Goal: Communication & Community: Ask a question

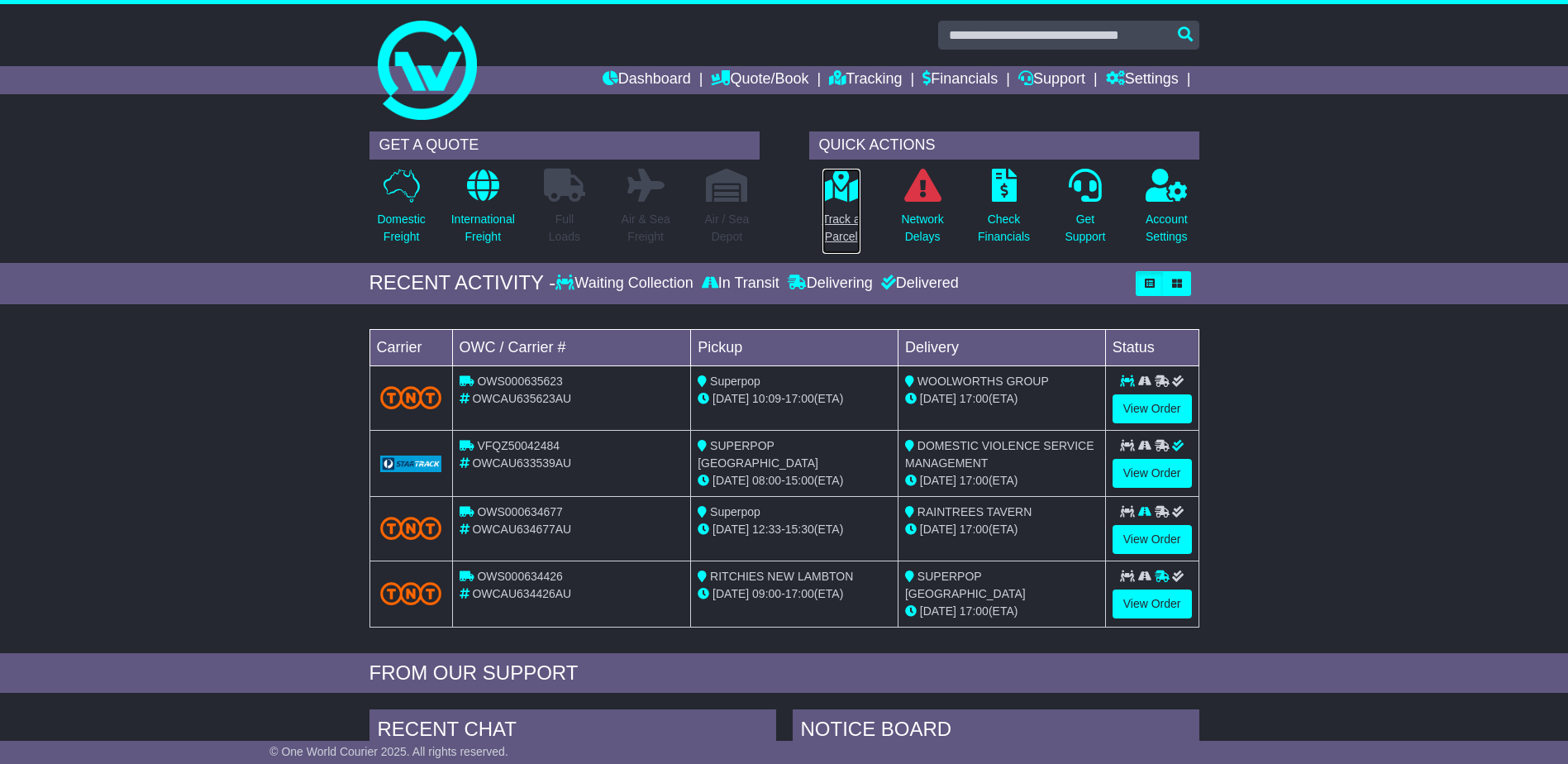
click at [845, 212] on p "Track a Parcel" at bounding box center [841, 228] width 38 height 34
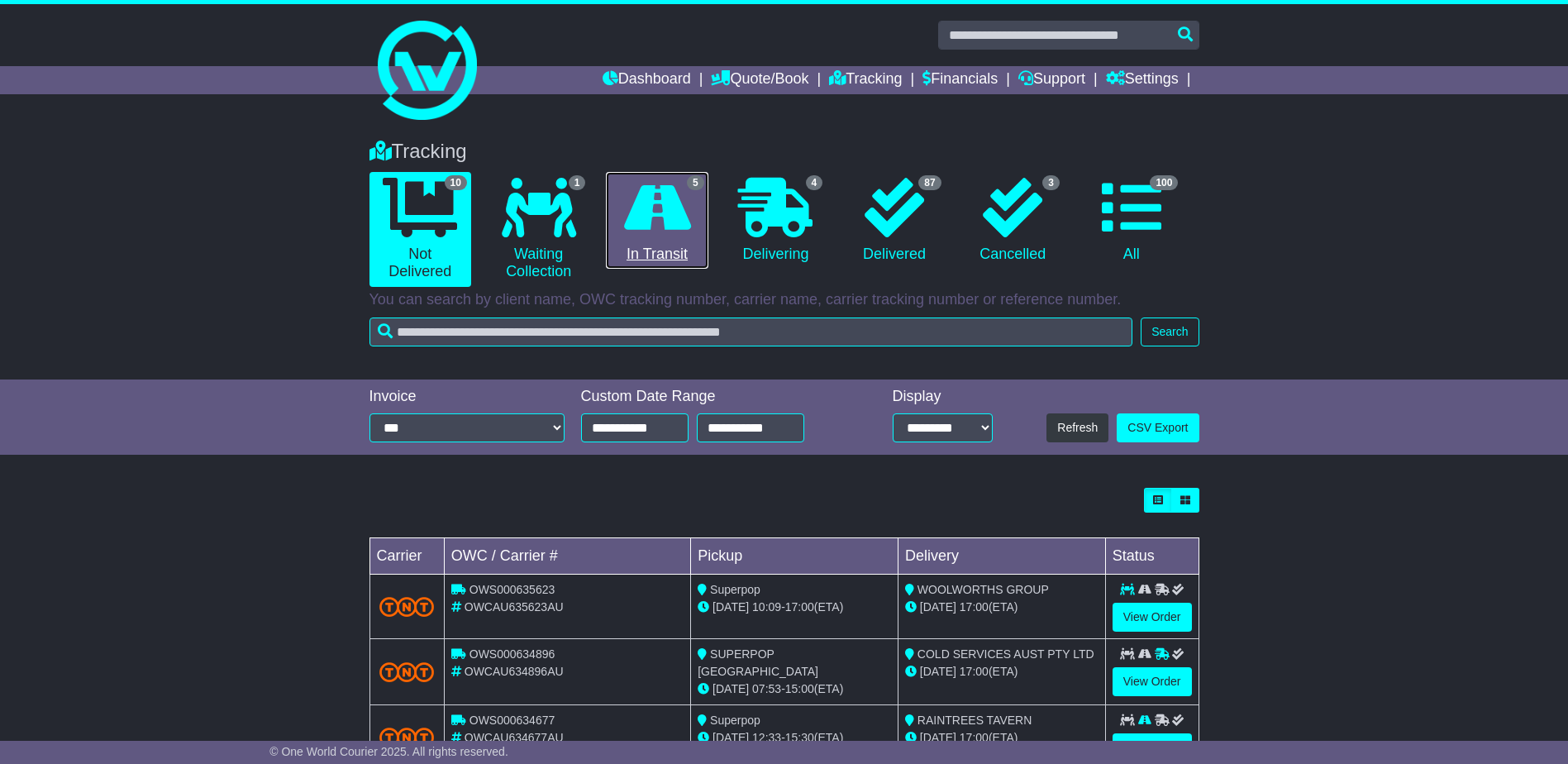
click at [679, 244] on link "5 In Transit" at bounding box center [657, 220] width 102 height 98
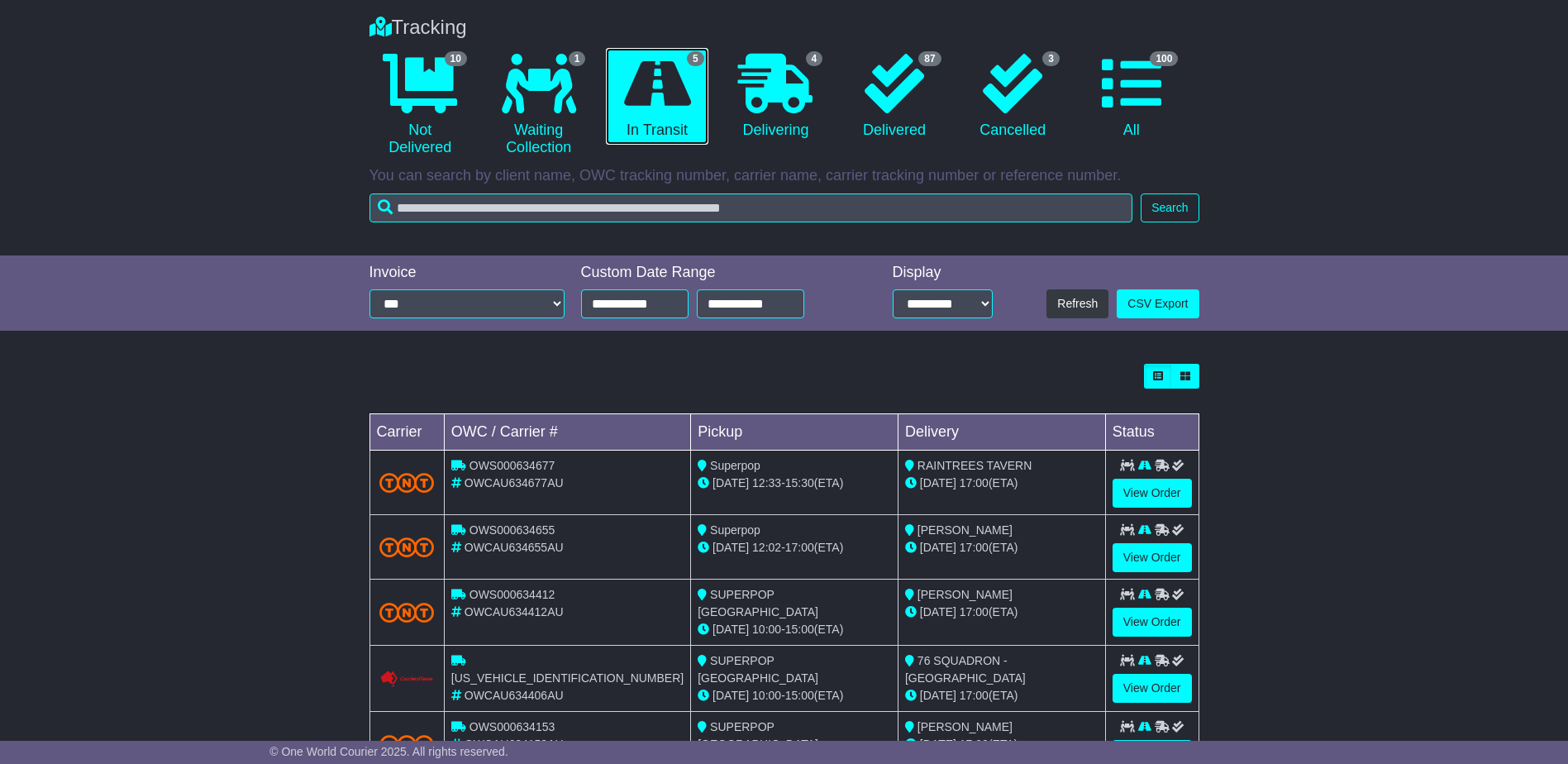
scroll to position [28, 0]
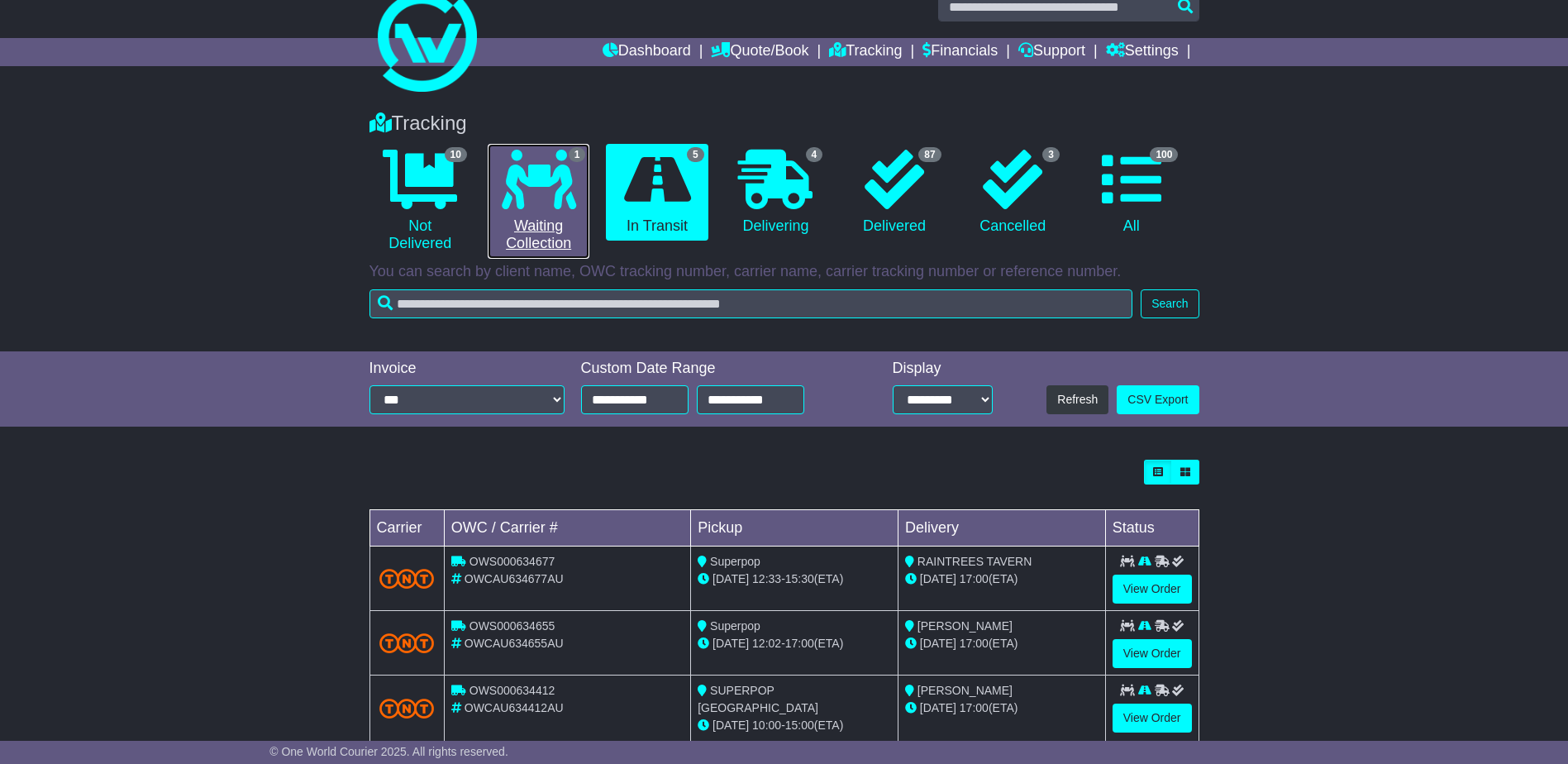
click at [528, 185] on icon at bounding box center [539, 179] width 74 height 59
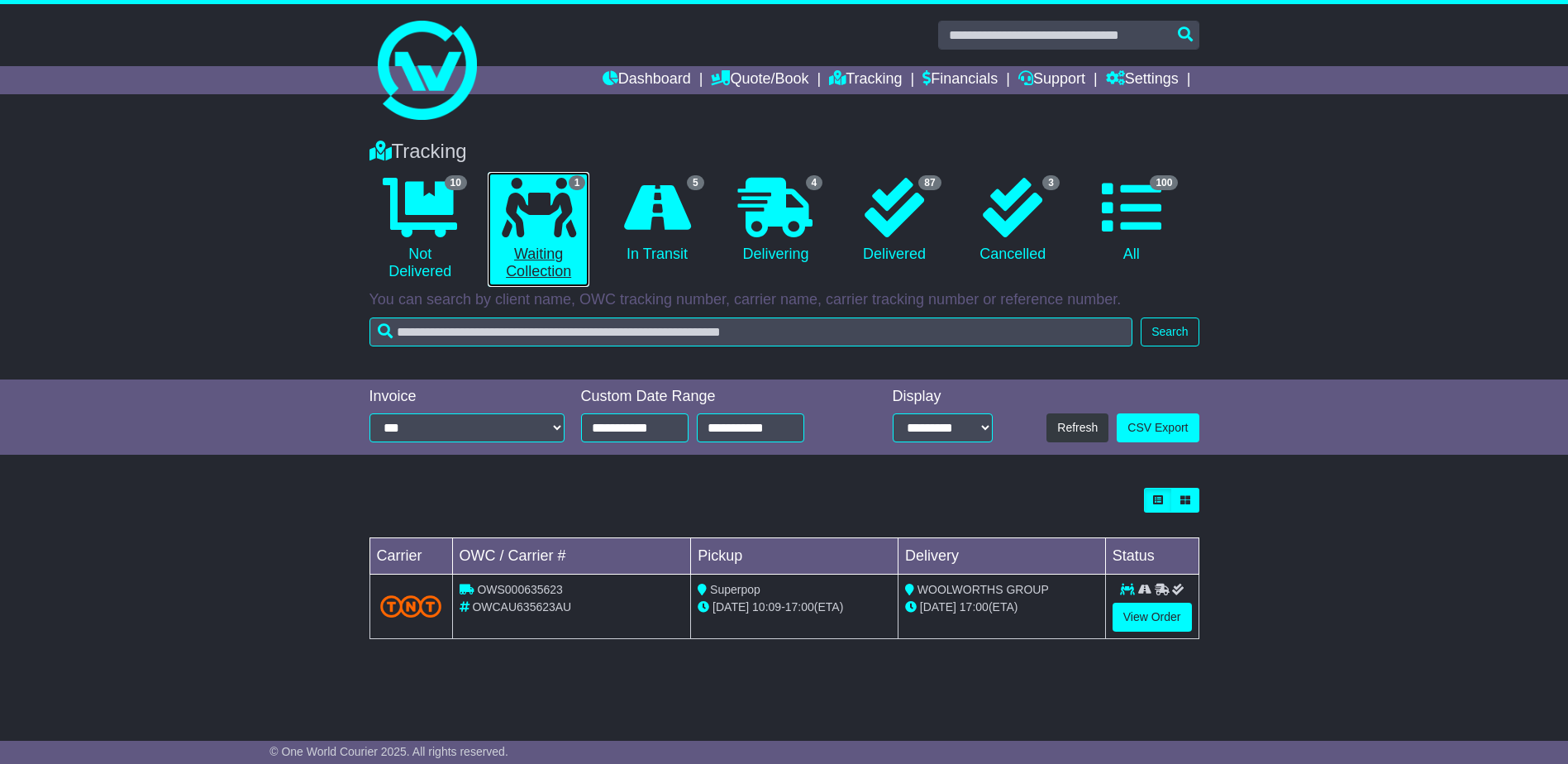
scroll to position [0, 0]
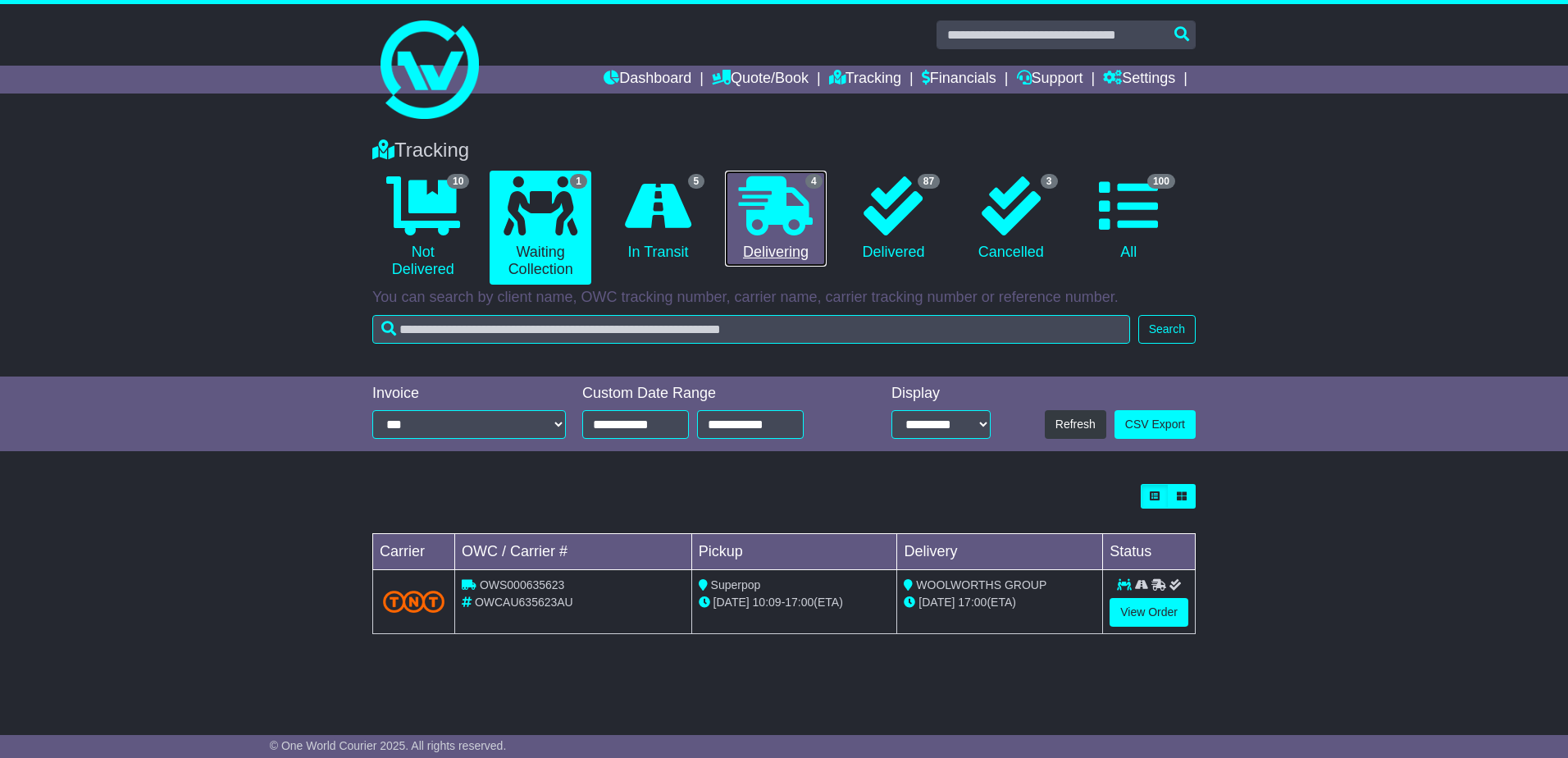
click at [750, 227] on icon at bounding box center [775, 205] width 74 height 59
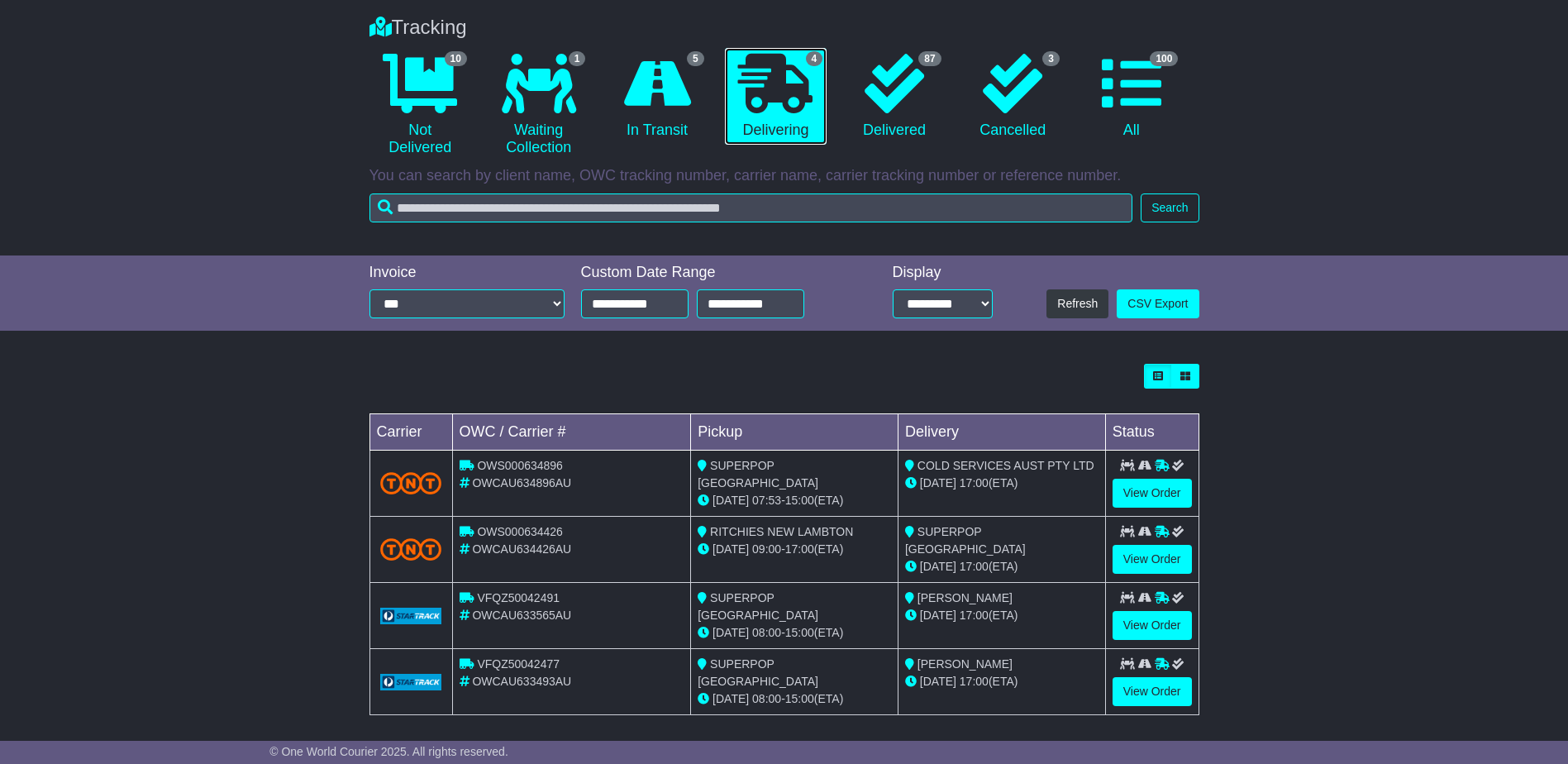
scroll to position [127, 0]
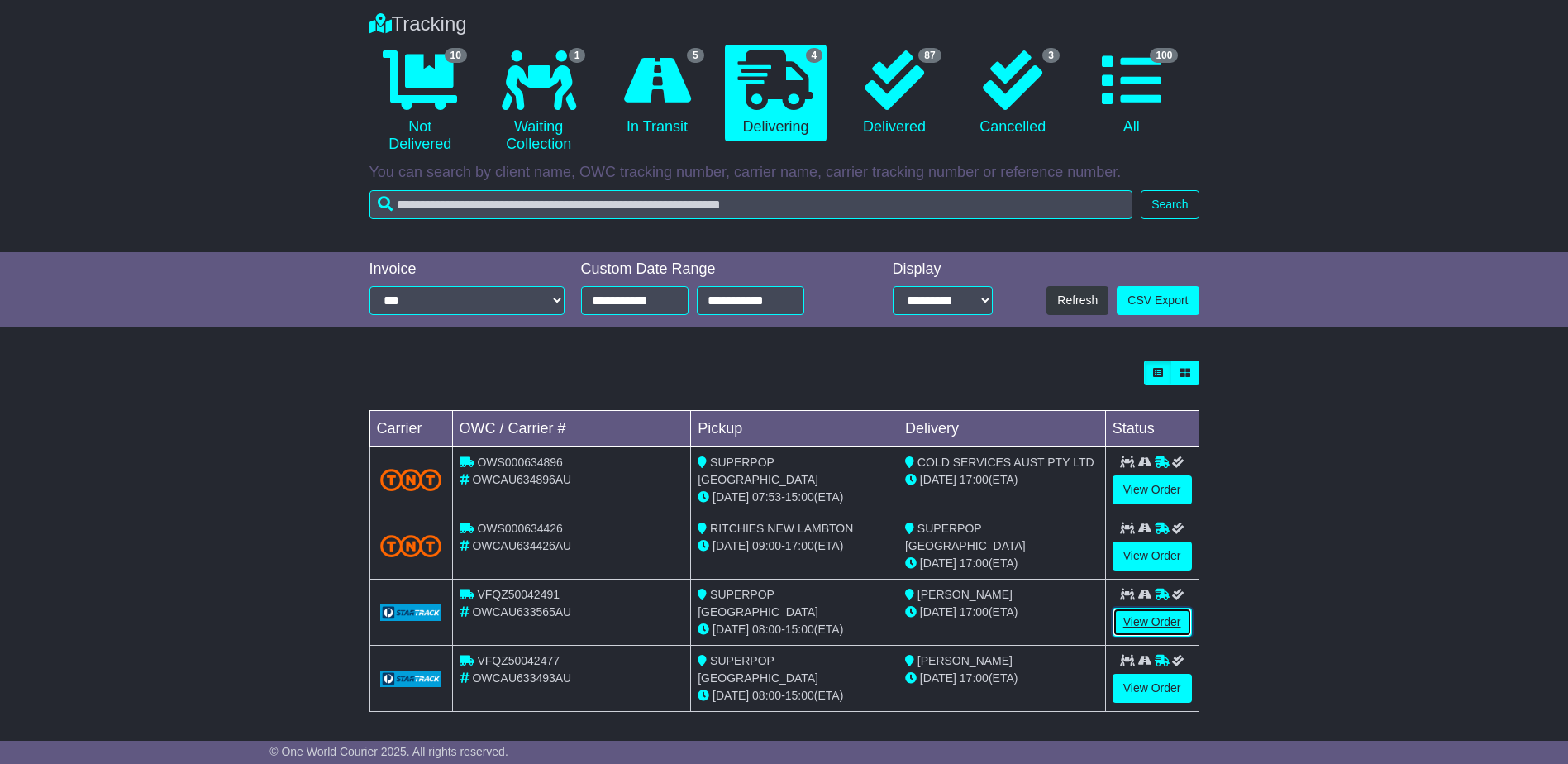
click at [1133, 623] on link "View Order" at bounding box center [1152, 622] width 79 height 29
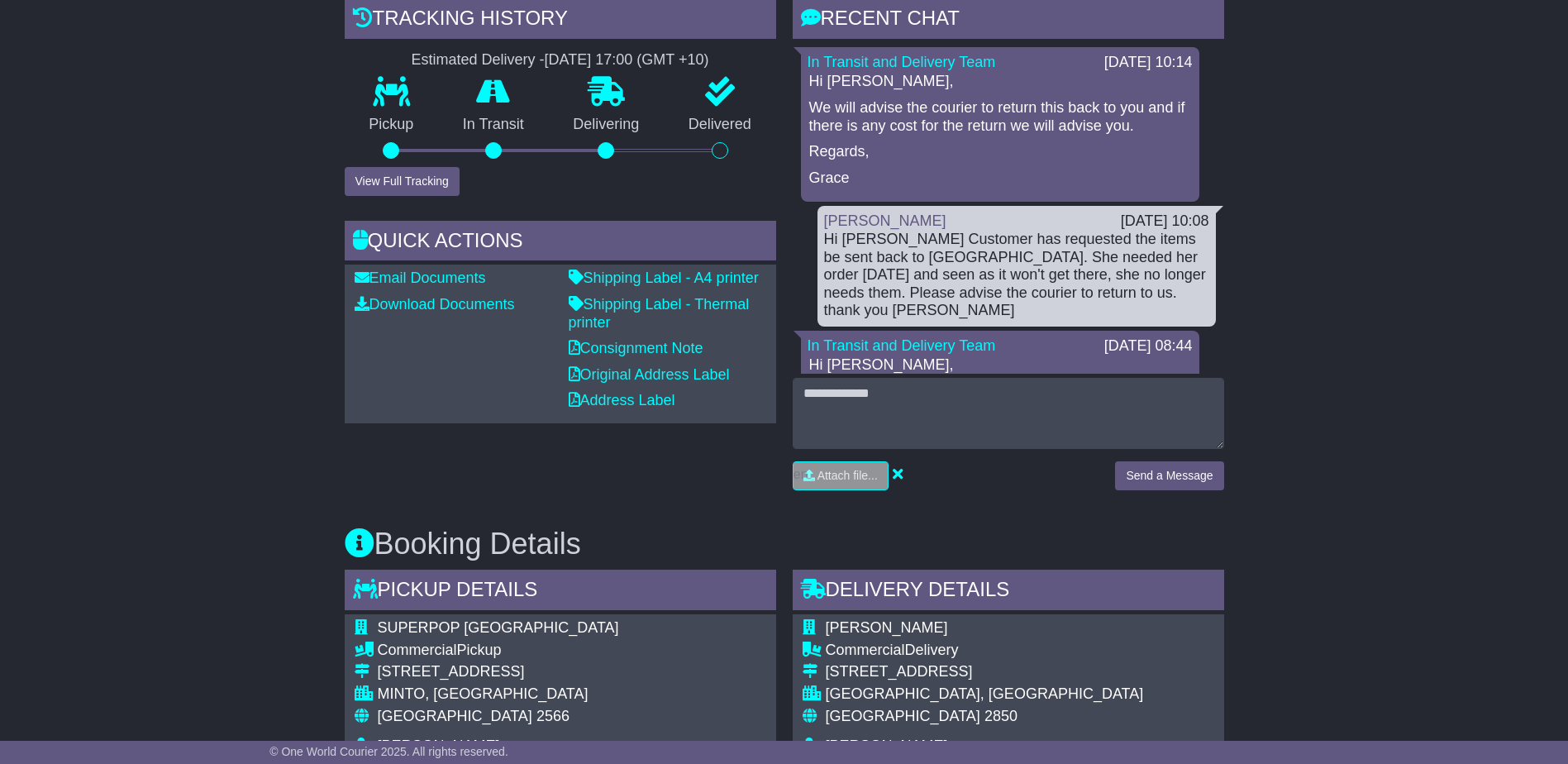
scroll to position [413, 0]
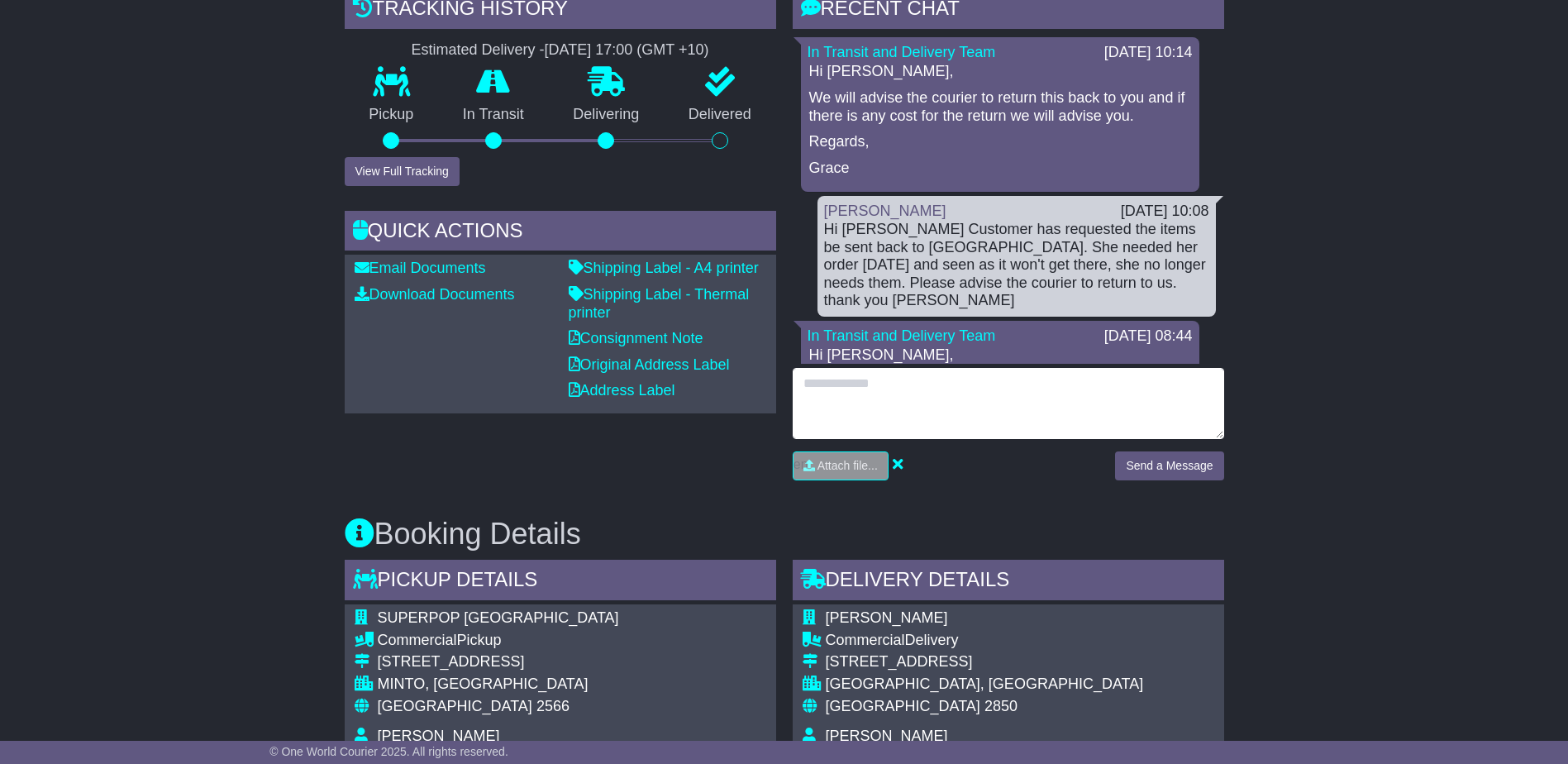
click at [844, 384] on textarea at bounding box center [1008, 403] width 432 height 71
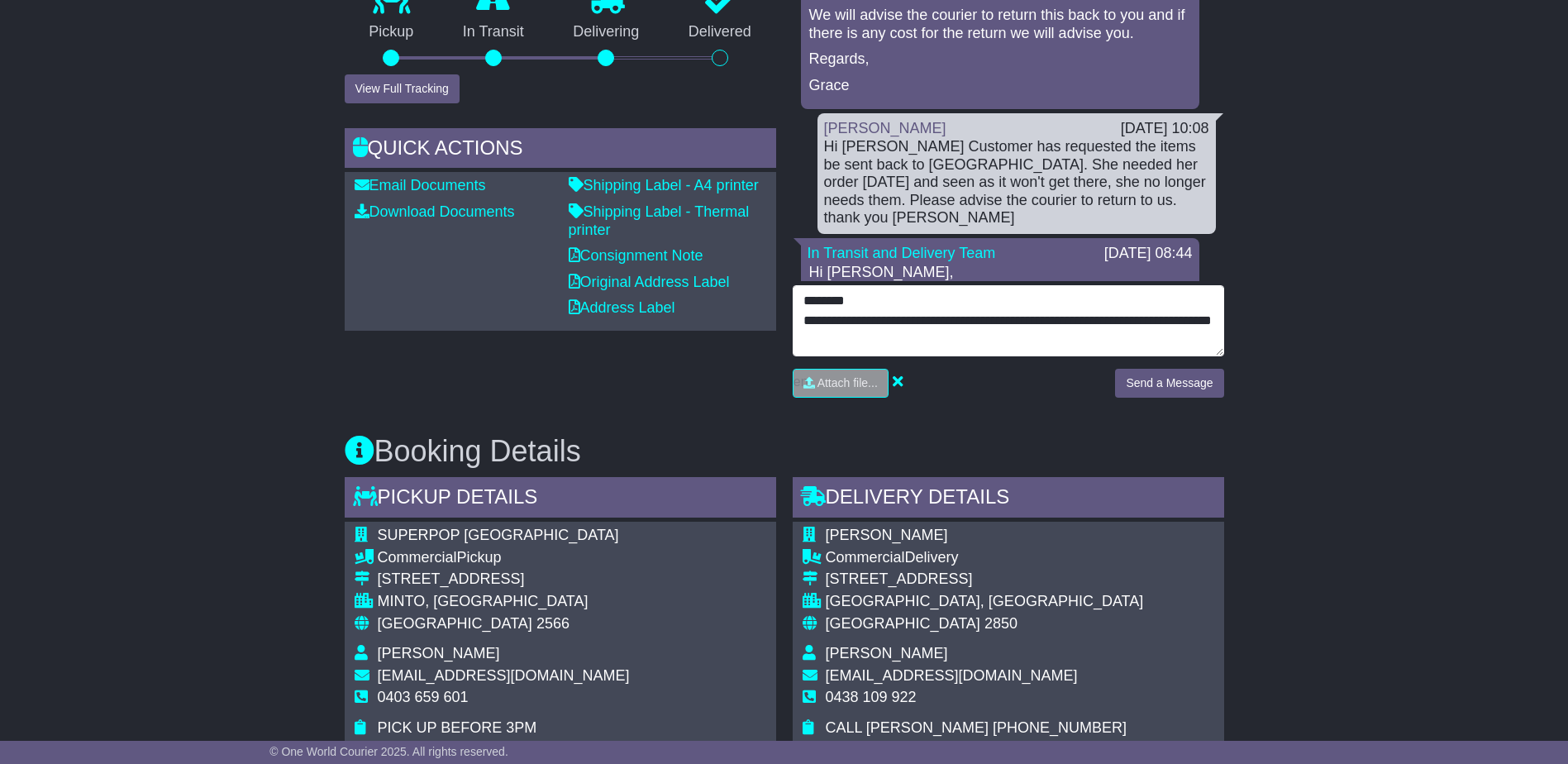
scroll to position [13, 0]
type textarea "**********"
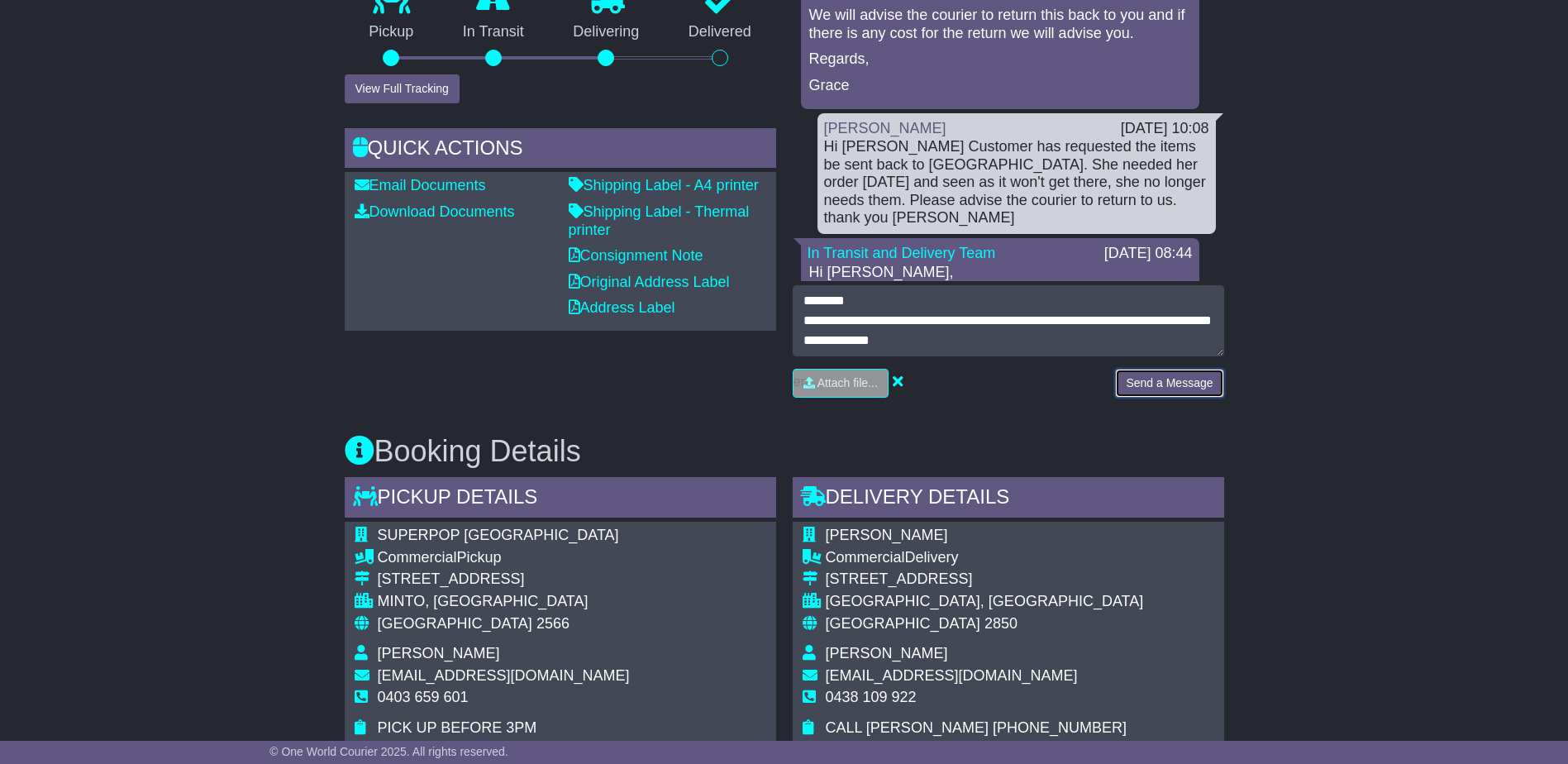
click at [1192, 387] on button "Send a Message" at bounding box center [1169, 383] width 108 height 29
